Goal: Information Seeking & Learning: Find specific fact

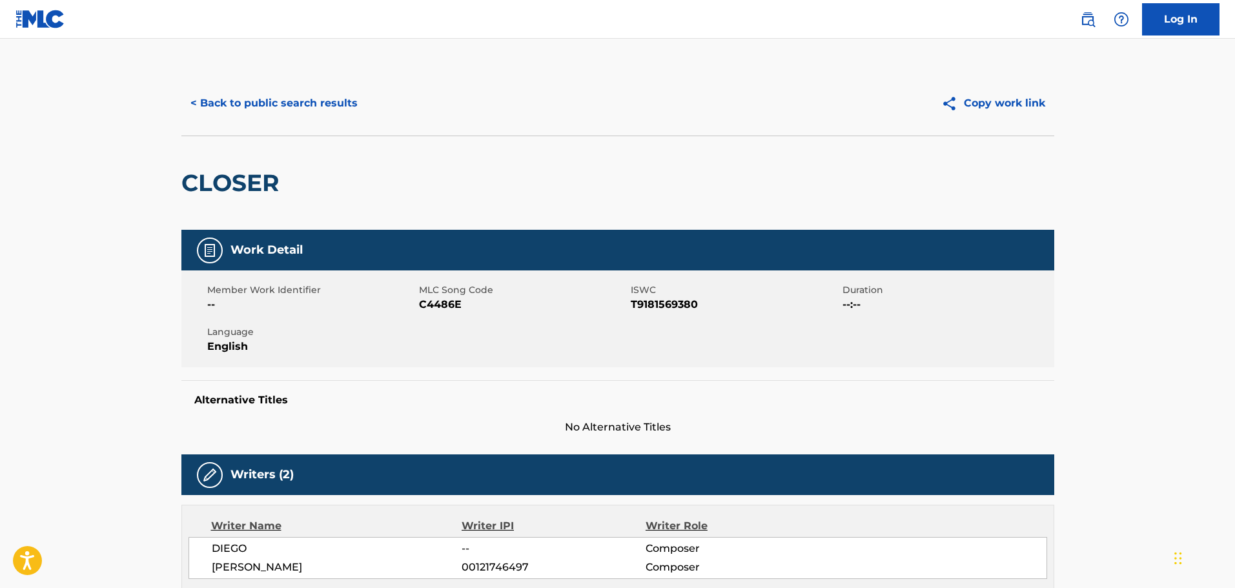
click at [257, 100] on button "< Back to public search results" at bounding box center [273, 103] width 185 height 32
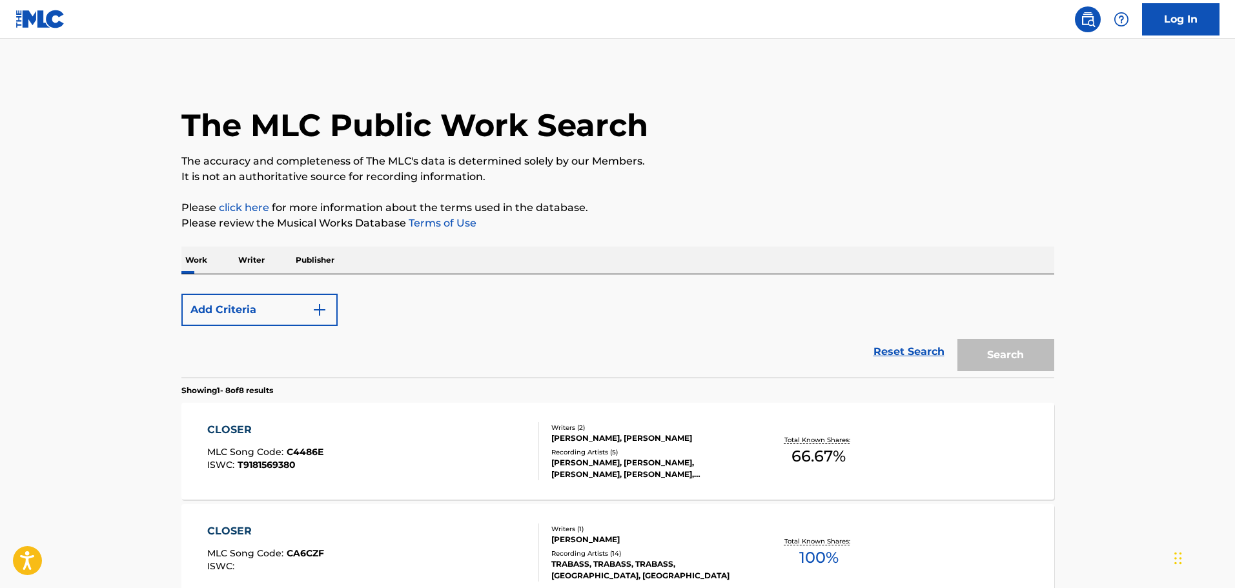
scroll to position [170, 0]
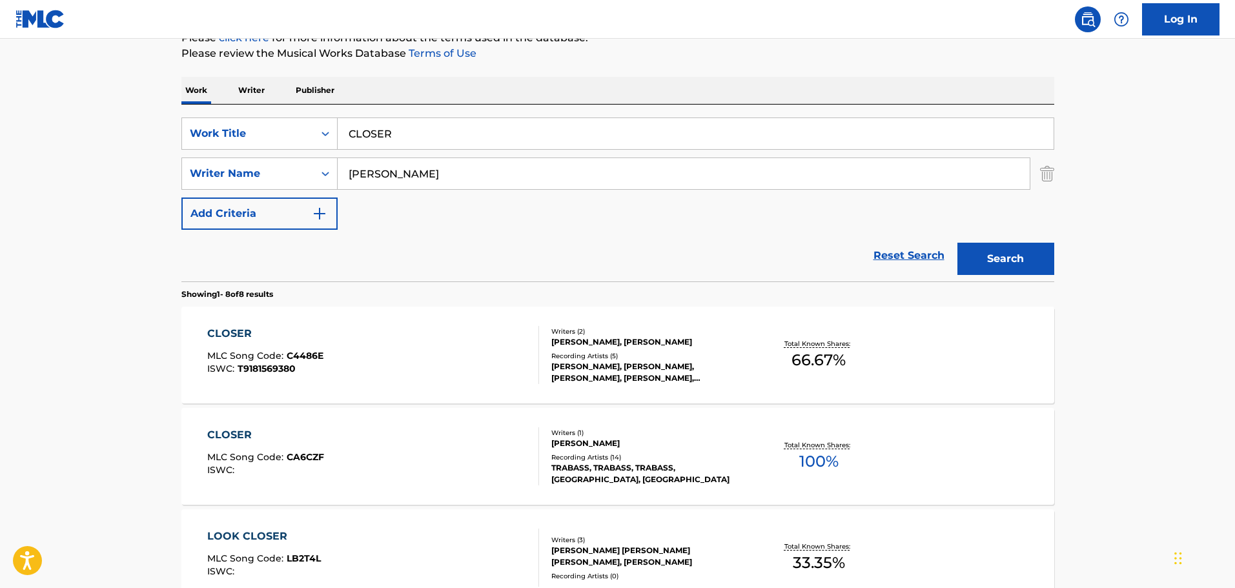
click at [400, 145] on input "CLOSER" at bounding box center [696, 133] width 716 height 31
paste input "HANDSOME MAN"
type input "HANDSOME MAN"
click at [957, 243] on button "Search" at bounding box center [1005, 259] width 97 height 32
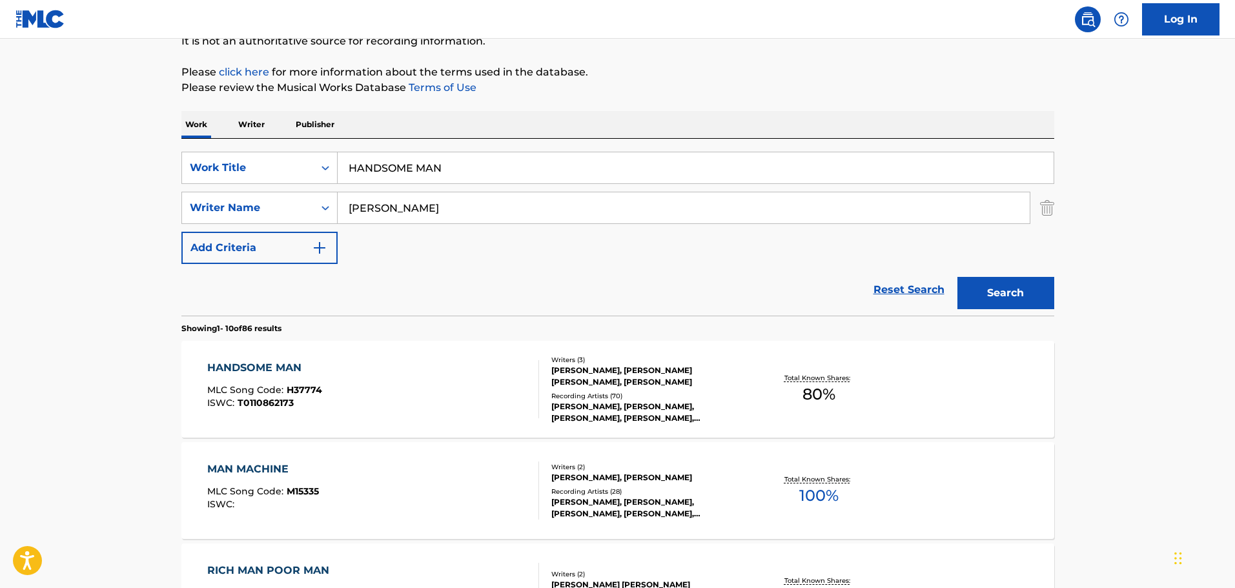
scroll to position [272, 0]
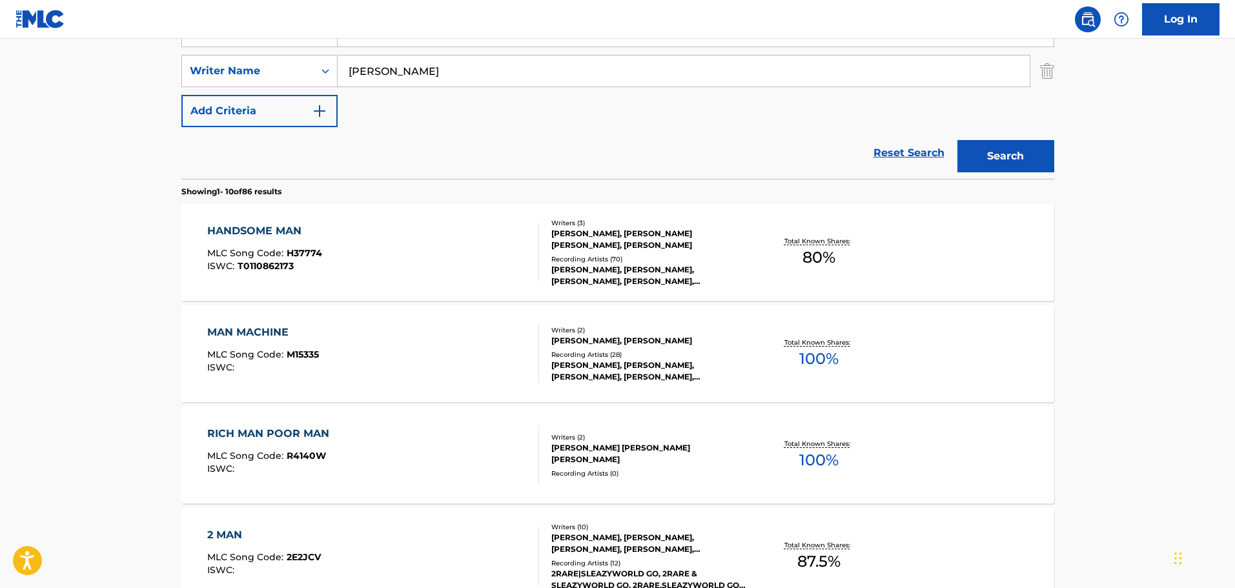
click at [402, 243] on div "HANDSOME MAN MLC Song Code : H37774 ISWC : T0110862173" at bounding box center [373, 252] width 332 height 58
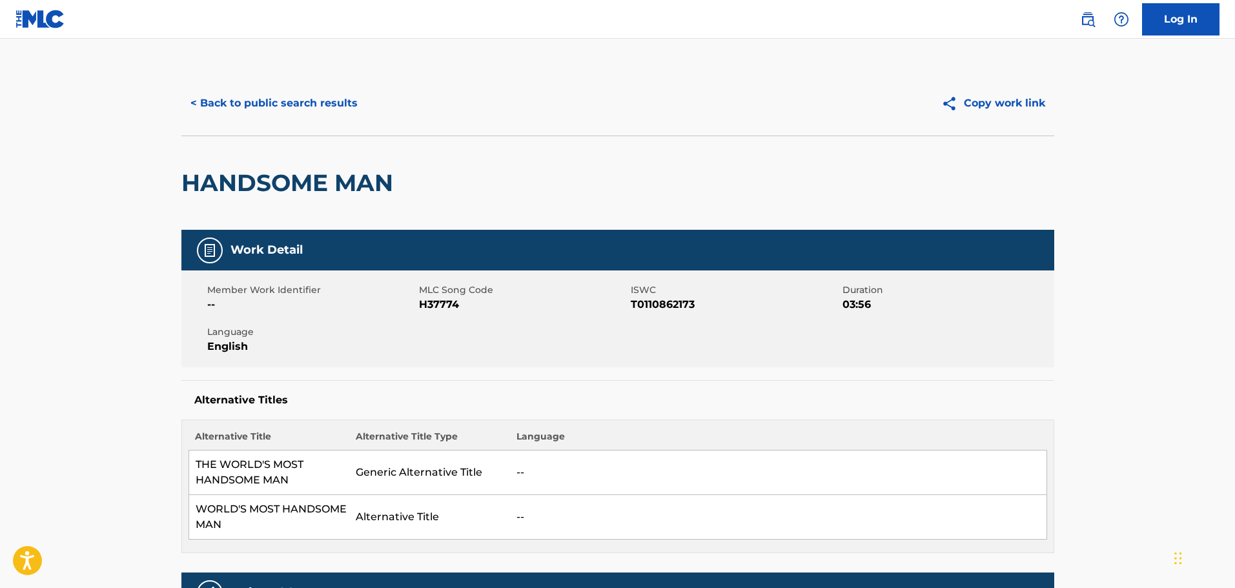
click at [333, 95] on button "< Back to public search results" at bounding box center [273, 103] width 185 height 32
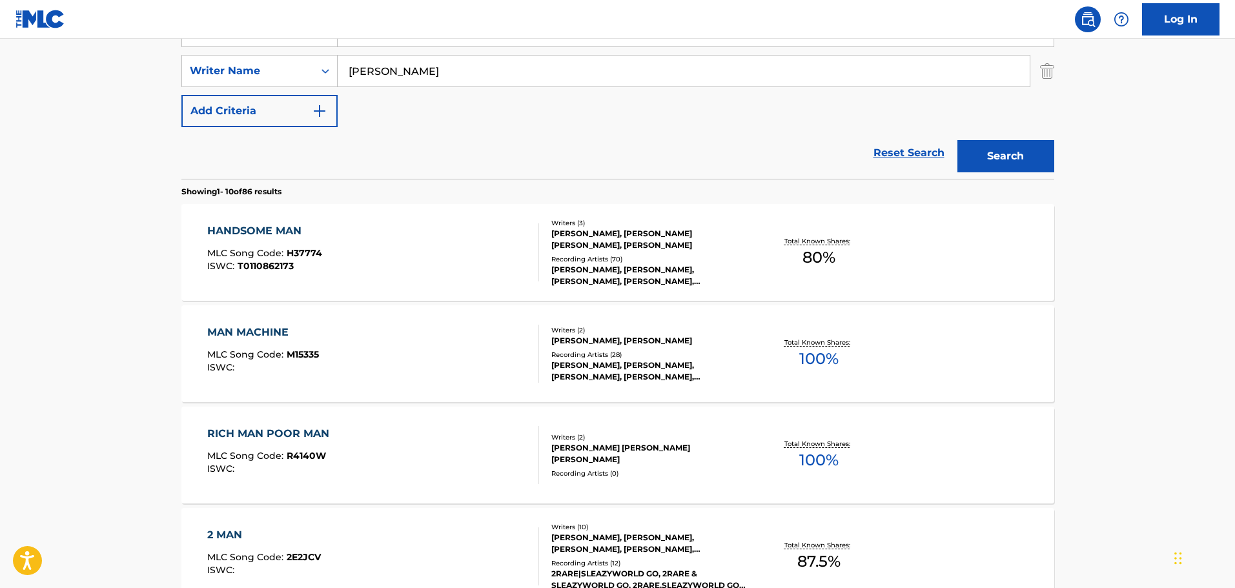
click at [464, 64] on input "[PERSON_NAME]" at bounding box center [684, 71] width 692 height 31
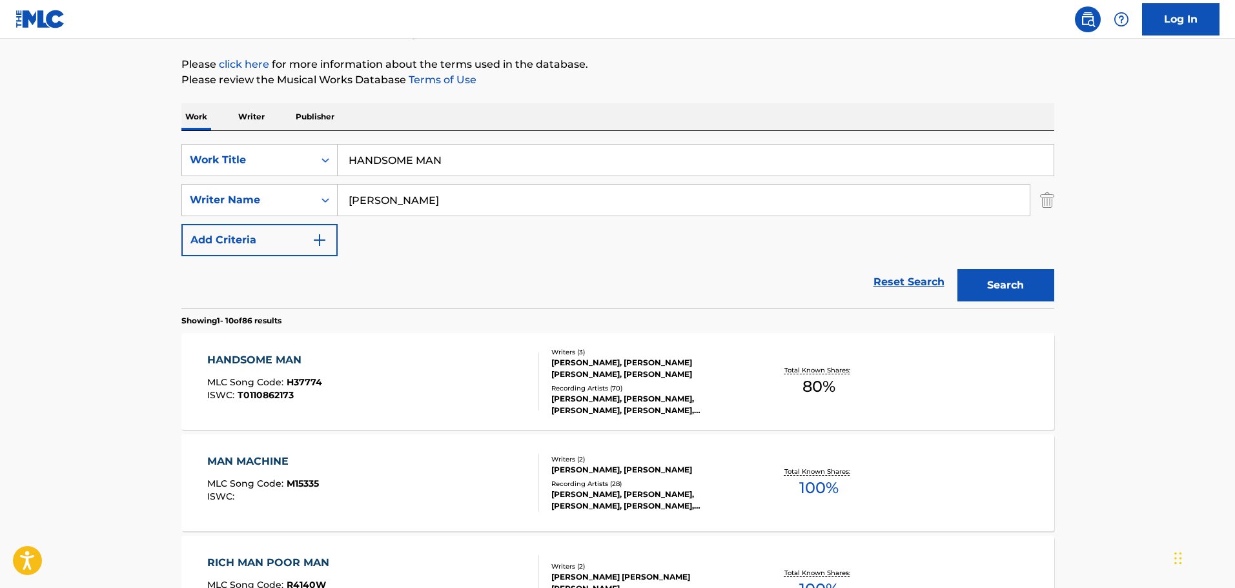
click at [446, 147] on input "HANDSOME MAN" at bounding box center [696, 160] width 716 height 31
paste input "XPLODE"
type input "XPLODE"
click at [957, 269] on button "Search" at bounding box center [1005, 285] width 97 height 32
